Goal: Complete application form: Complete application form

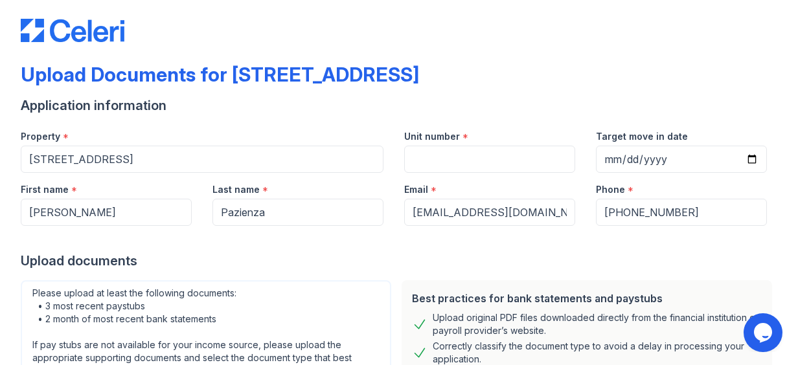
scroll to position [13, 0]
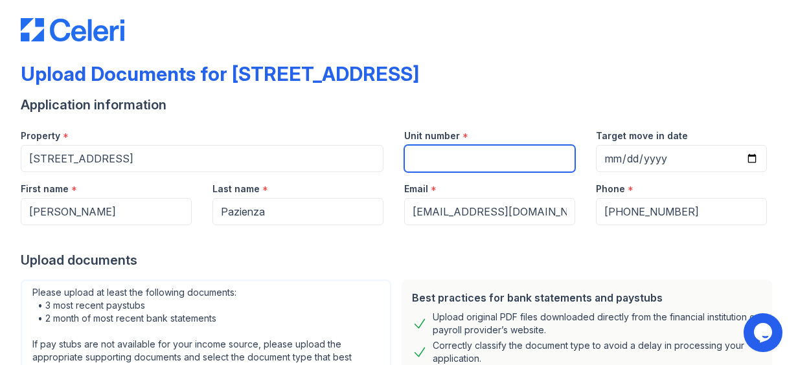
click at [449, 157] on input "Unit number" at bounding box center [489, 158] width 171 height 27
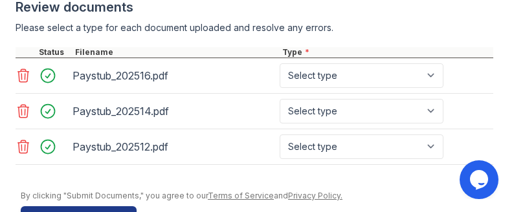
scroll to position [752, 0]
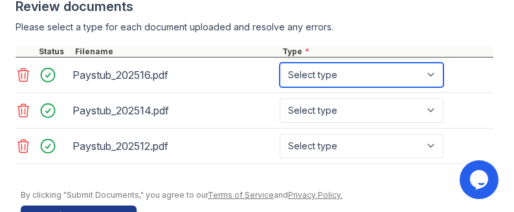
click at [430, 73] on select "Select type Paystub Bank Statement Offer Letter Tax Documents Benefit Award Let…" at bounding box center [362, 75] width 164 height 25
select select "paystub"
click at [280, 63] on select "Select type Paystub Bank Statement Offer Letter Tax Documents Benefit Award Let…" at bounding box center [362, 75] width 164 height 25
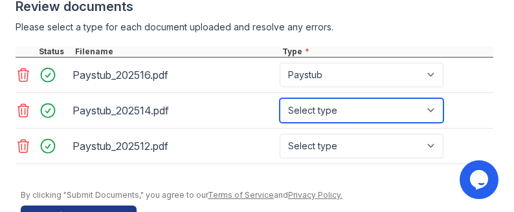
click at [430, 108] on select "Select type Paystub Bank Statement Offer Letter Tax Documents Benefit Award Let…" at bounding box center [362, 110] width 164 height 25
select select "paystub"
click at [280, 98] on select "Select type Paystub Bank Statement Offer Letter Tax Documents Benefit Award Let…" at bounding box center [362, 110] width 164 height 25
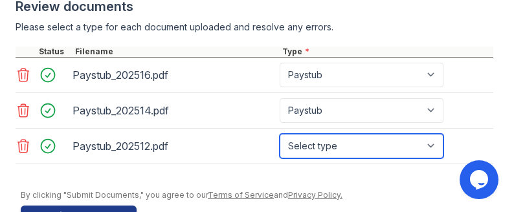
click at [431, 139] on select "Select type Paystub Bank Statement Offer Letter Tax Documents Benefit Award Let…" at bounding box center [362, 146] width 164 height 25
select select "paystub"
click at [280, 134] on select "Select type Paystub Bank Statement Offer Letter Tax Documents Benefit Award Let…" at bounding box center [362, 146] width 164 height 25
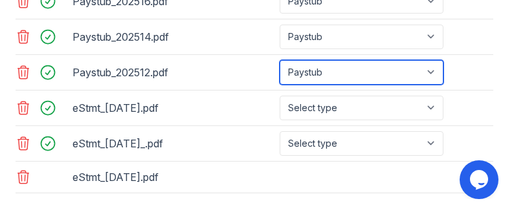
scroll to position [828, 0]
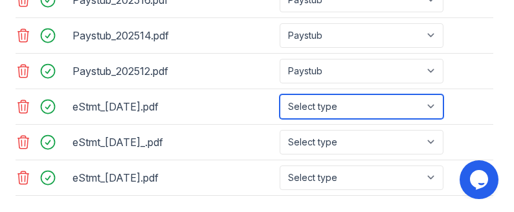
click at [436, 104] on select "Select type Paystub Bank Statement Offer Letter Tax Documents Benefit Award Let…" at bounding box center [362, 107] width 164 height 25
select select "bank_statement"
click at [280, 95] on select "Select type Paystub Bank Statement Offer Letter Tax Documents Benefit Award Let…" at bounding box center [362, 107] width 164 height 25
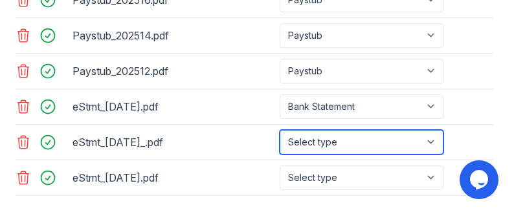
click at [432, 137] on select "Select type Paystub Bank Statement Offer Letter Tax Documents Benefit Award Let…" at bounding box center [362, 142] width 164 height 25
select select "bank_statement"
click at [280, 130] on select "Select type Paystub Bank Statement Offer Letter Tax Documents Benefit Award Let…" at bounding box center [362, 142] width 164 height 25
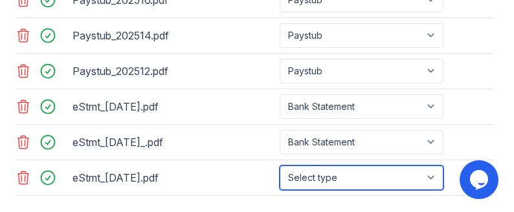
click at [434, 174] on select "Select type Paystub Bank Statement Offer Letter Tax Documents Benefit Award Let…" at bounding box center [362, 178] width 164 height 25
select select "bank_statement"
click at [280, 166] on select "Select type Paystub Bank Statement Offer Letter Tax Documents Benefit Award Let…" at bounding box center [362, 178] width 164 height 25
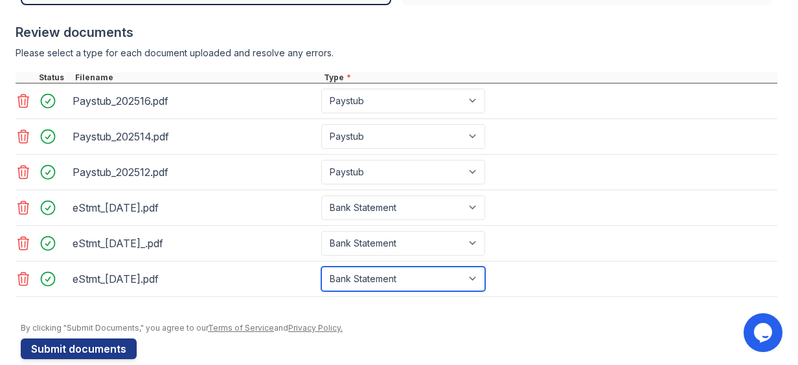
scroll to position [520, 0]
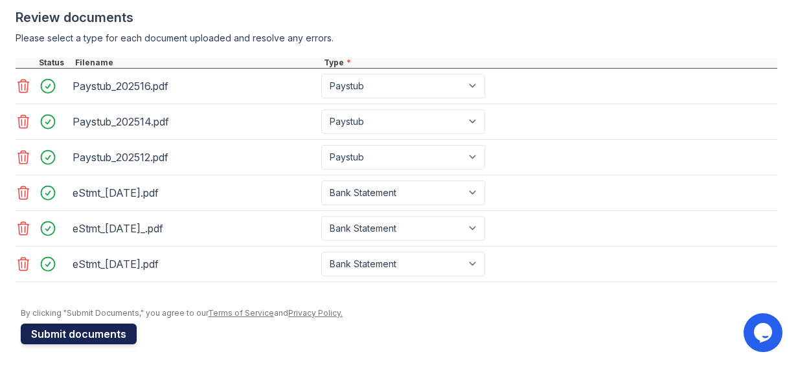
click at [71, 333] on button "Submit documents" at bounding box center [79, 334] width 116 height 21
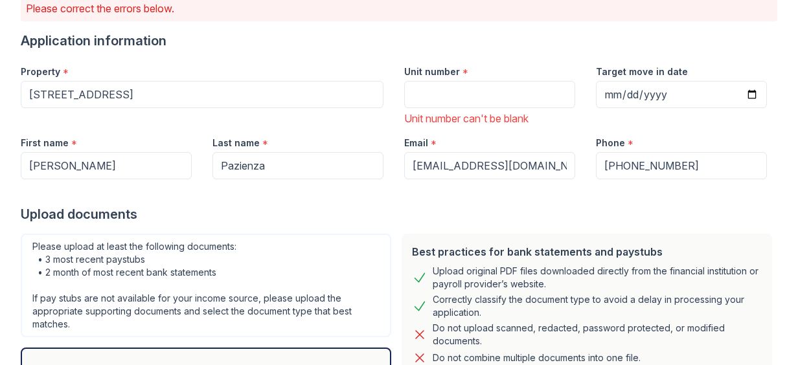
scroll to position [114, 0]
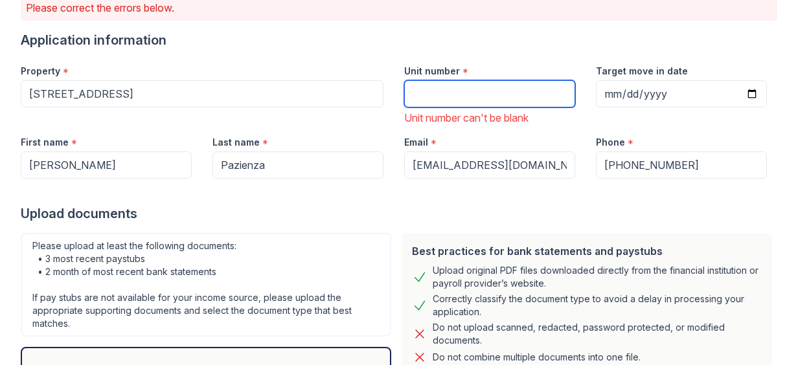
click at [462, 94] on input "Unit number" at bounding box center [489, 93] width 171 height 27
type input "1"
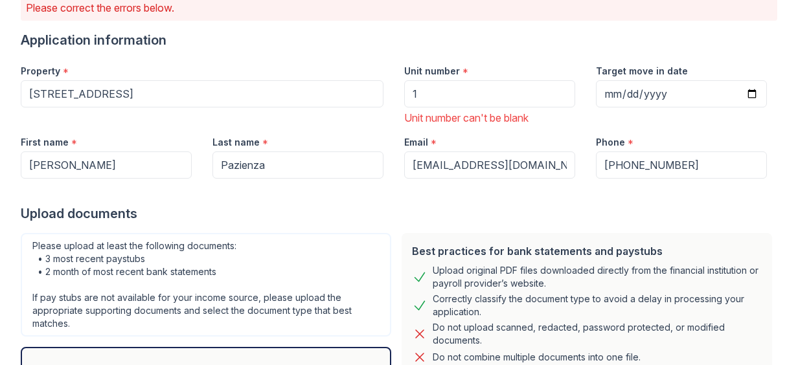
click at [359, 233] on div "Please upload at least the following documents: • 3 most recent paystubs • 2 mo…" at bounding box center [206, 285] width 370 height 104
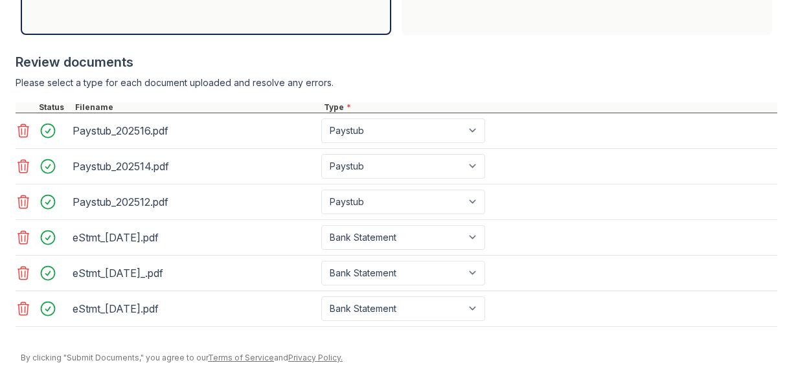
scroll to position [574, 0]
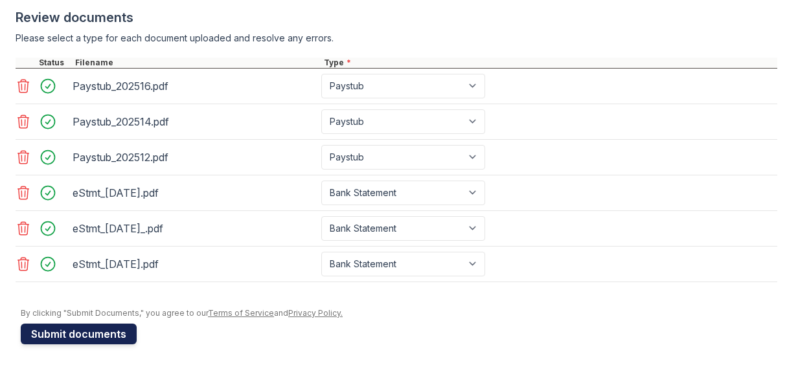
click at [95, 330] on button "Submit documents" at bounding box center [79, 334] width 116 height 21
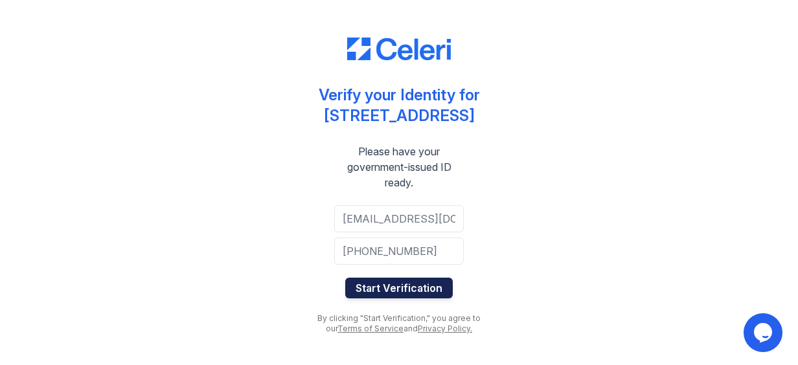
click at [418, 290] on button "Start Verification" at bounding box center [398, 288] width 107 height 21
